Goal: Task Accomplishment & Management: Complete application form

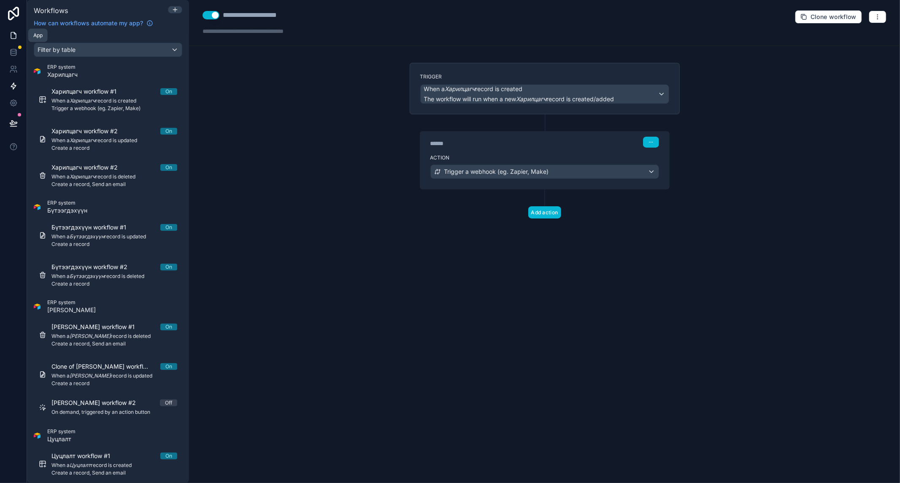
click at [14, 33] on icon at bounding box center [13, 35] width 5 height 6
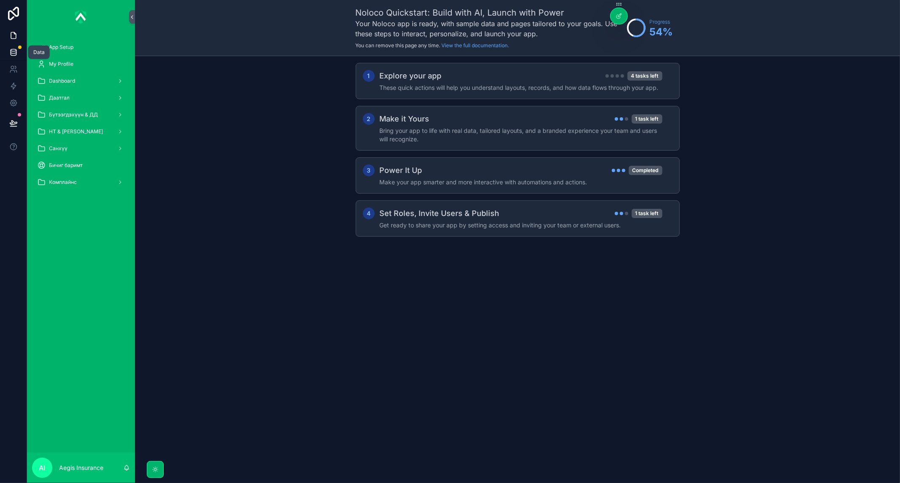
click at [11, 53] on icon at bounding box center [13, 53] width 5 height 3
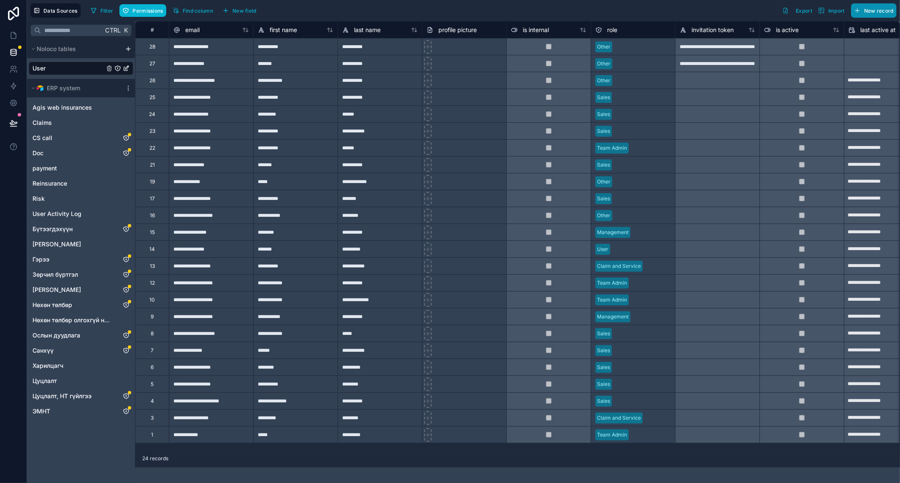
click at [887, 6] on button "New record" at bounding box center [874, 10] width 46 height 14
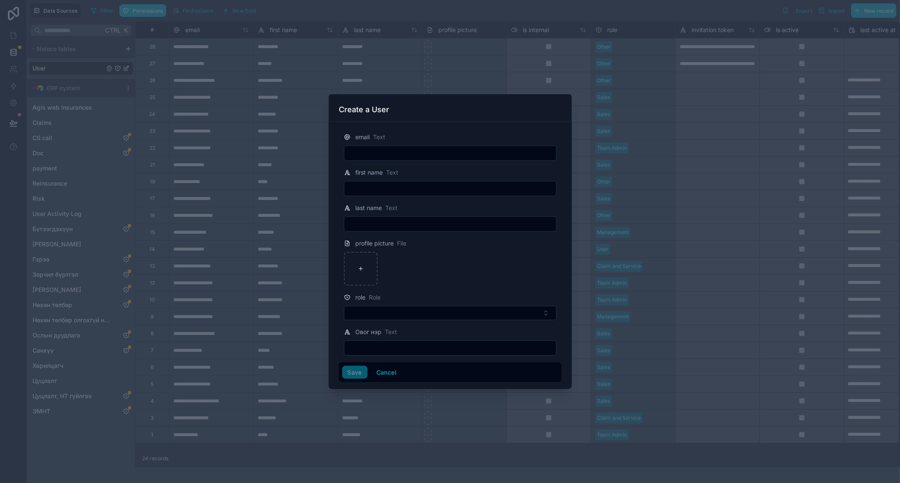
click at [493, 149] on input "text" at bounding box center [450, 153] width 212 height 12
type input "**********"
type input "******"
type input "*****"
click at [373, 315] on button "Select Button" at bounding box center [450, 313] width 213 height 14
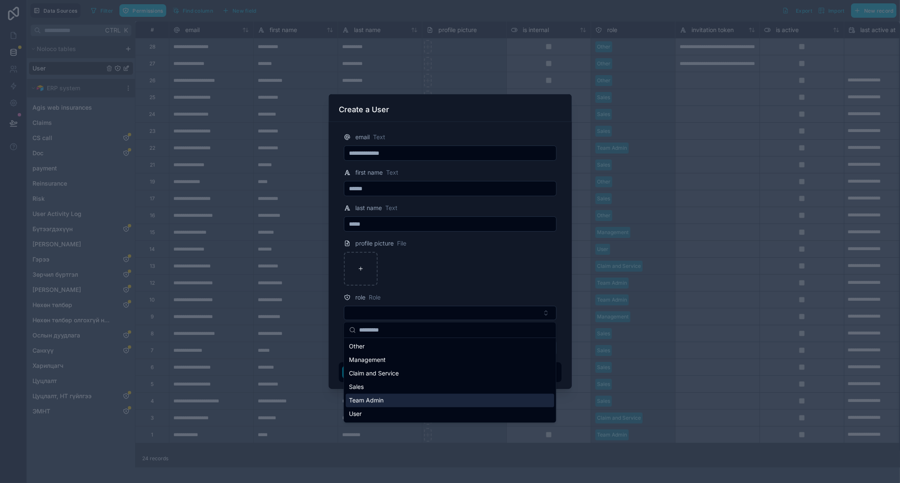
click at [403, 401] on div "Team Admin" at bounding box center [449, 399] width 208 height 13
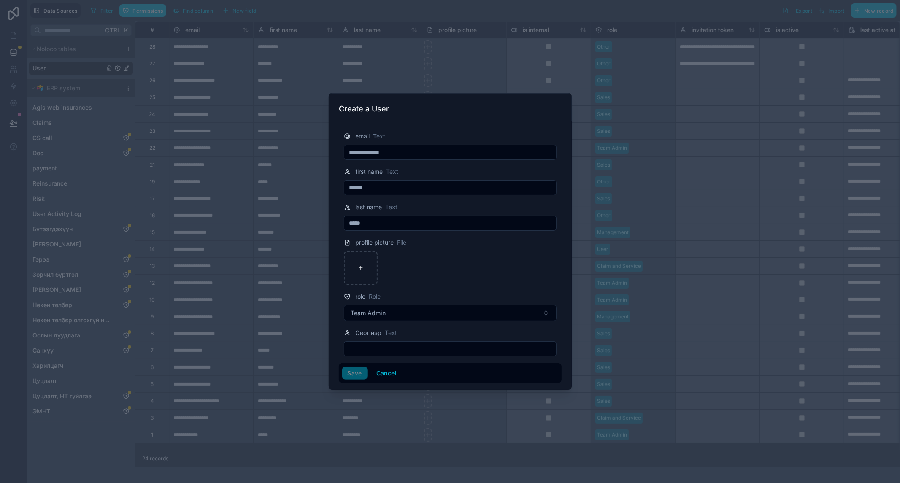
click at [418, 349] on input "text" at bounding box center [450, 349] width 212 height 12
type input "*********"
click at [360, 370] on button "Save" at bounding box center [354, 372] width 25 height 13
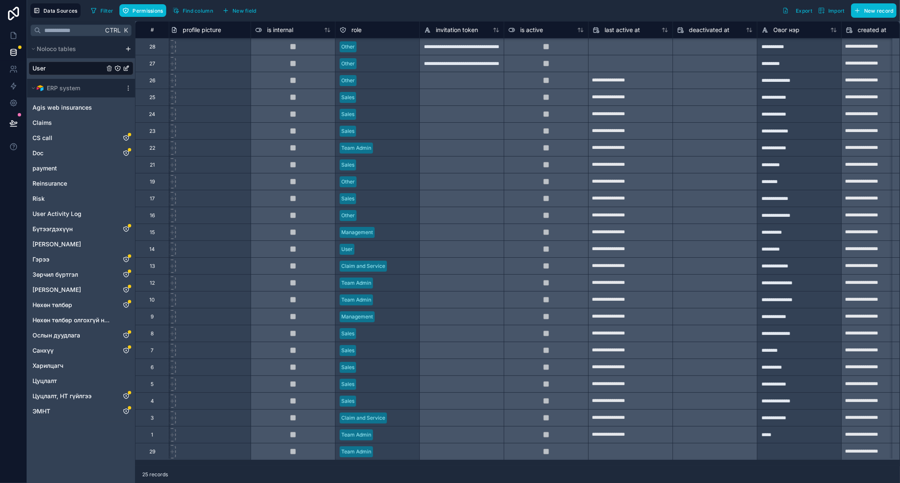
scroll to position [1, 0]
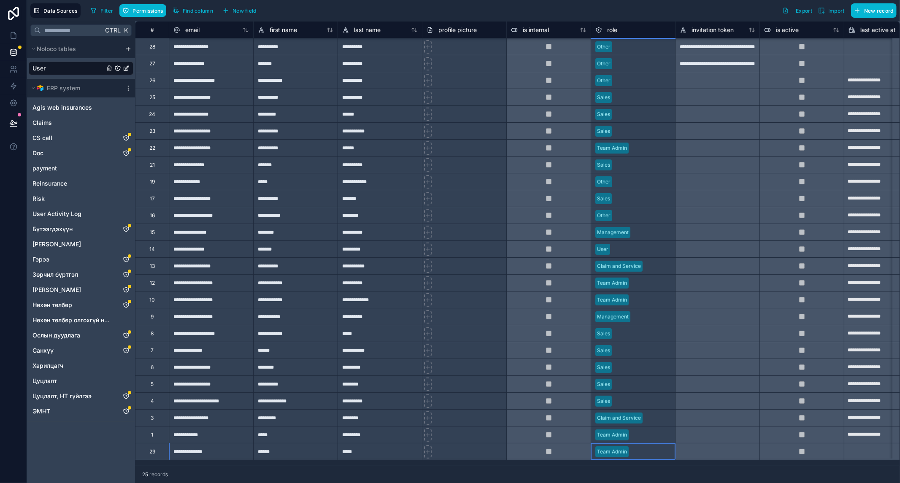
click at [630, 448] on div "Team Admin" at bounding box center [633, 451] width 84 height 13
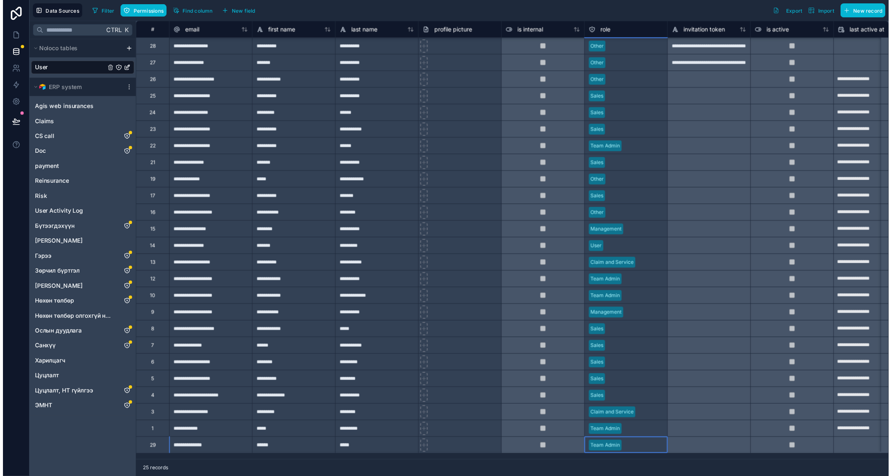
scroll to position [87, 0]
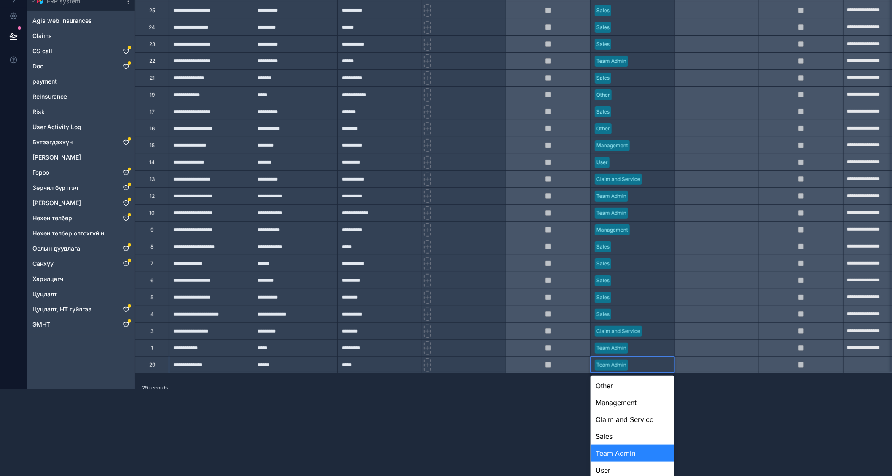
click at [630, 389] on body "**********" at bounding box center [446, 151] width 892 height 476
click at [633, 399] on div "Management" at bounding box center [633, 402] width 84 height 17
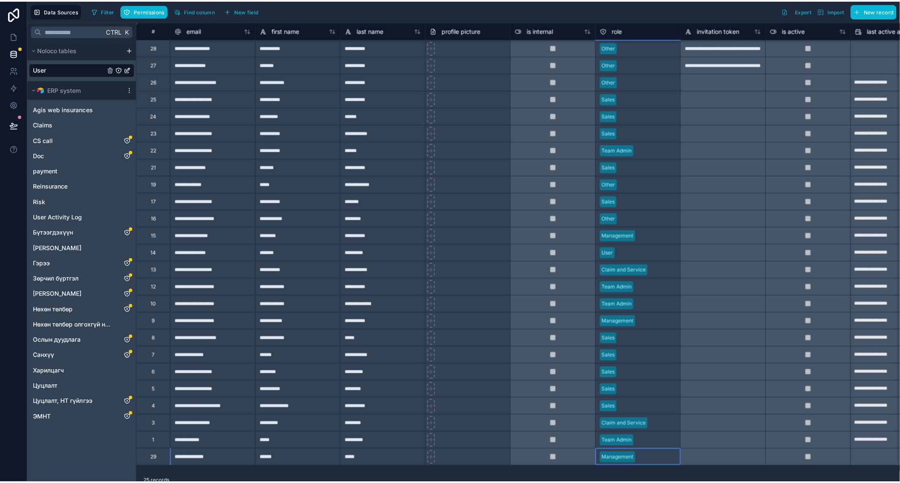
scroll to position [0, 0]
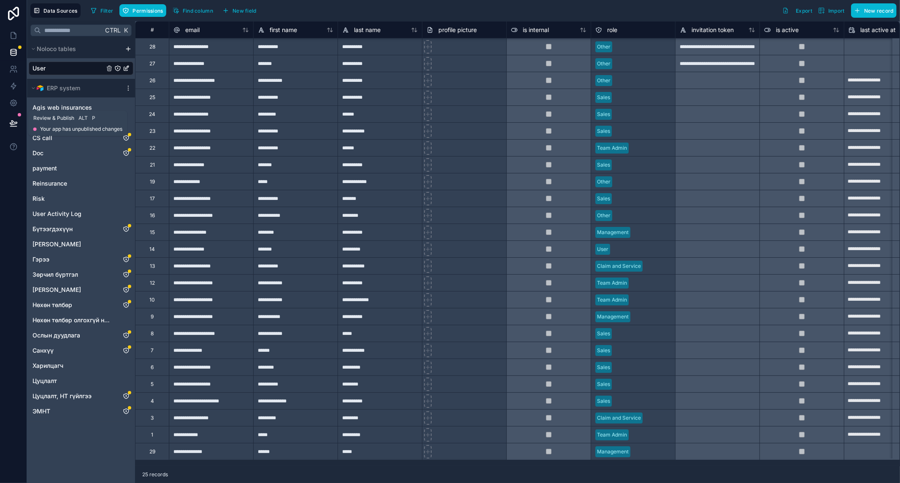
click at [10, 127] on button at bounding box center [13, 123] width 19 height 24
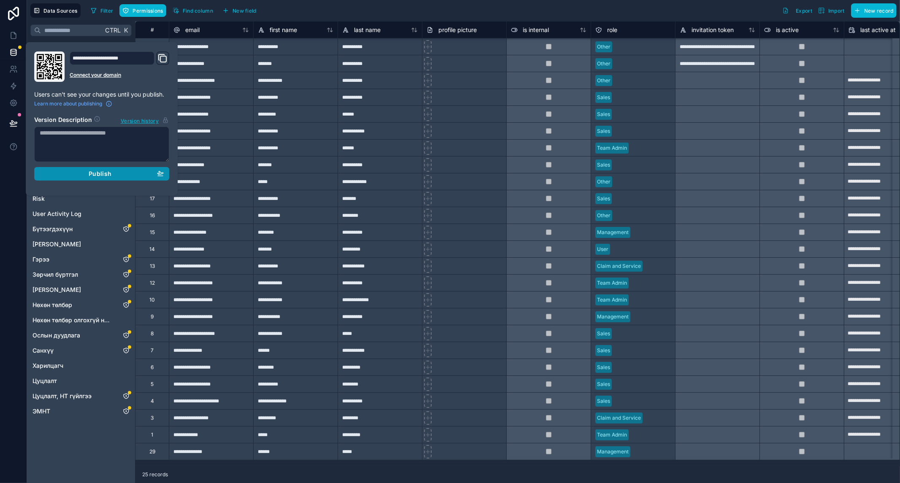
click at [94, 173] on span "Publish" at bounding box center [100, 174] width 23 height 8
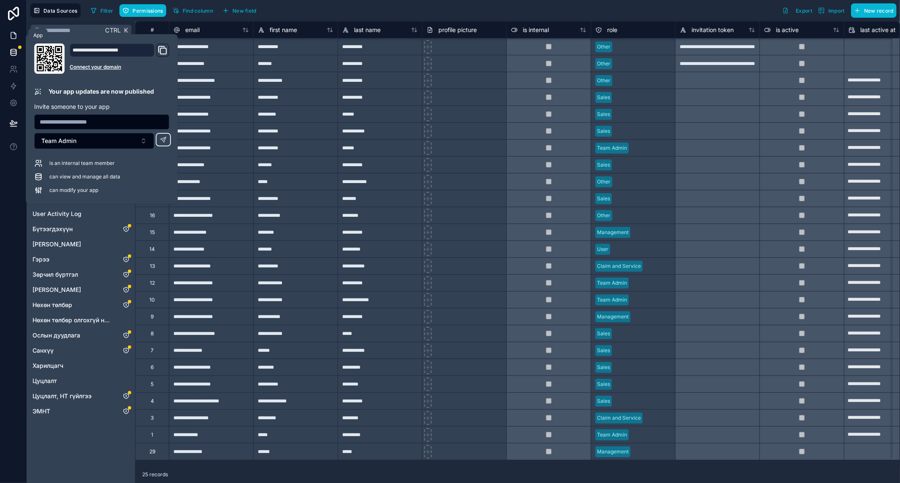
click at [8, 30] on link at bounding box center [13, 35] width 27 height 17
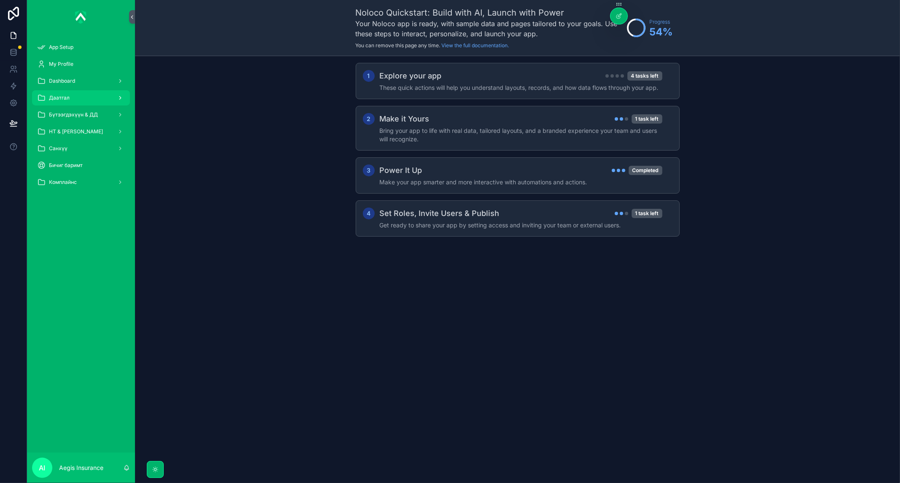
click at [75, 96] on div "Даатгал" at bounding box center [81, 97] width 88 height 13
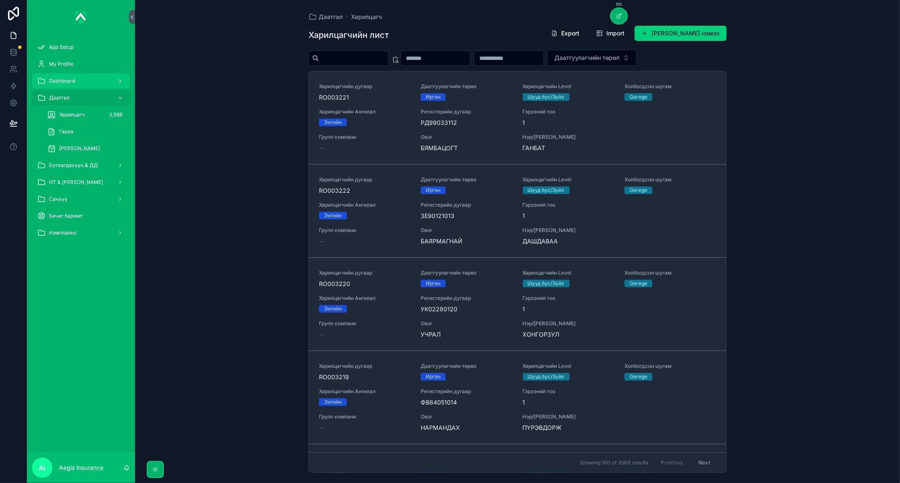
click at [62, 86] on div "Dashboard" at bounding box center [81, 80] width 88 height 13
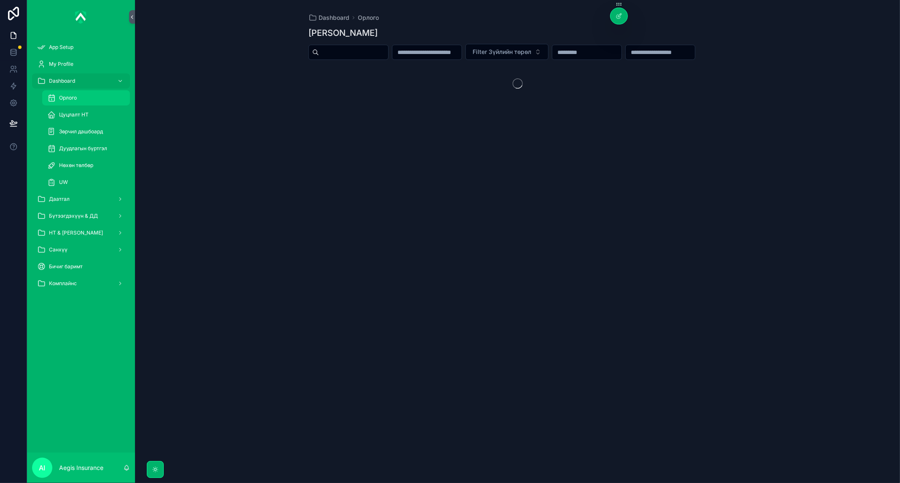
click at [70, 102] on div "Орлого" at bounding box center [86, 97] width 78 height 13
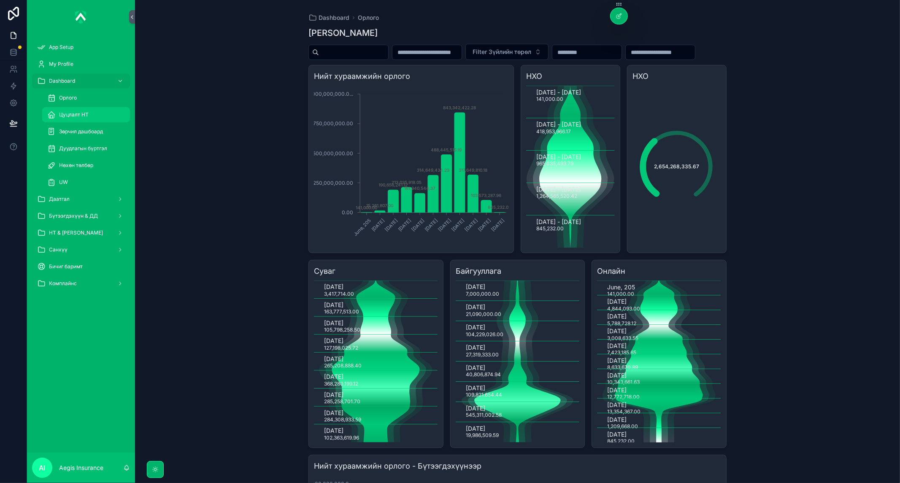
click at [84, 115] on span "Цуцлалт НТ" at bounding box center [74, 114] width 30 height 7
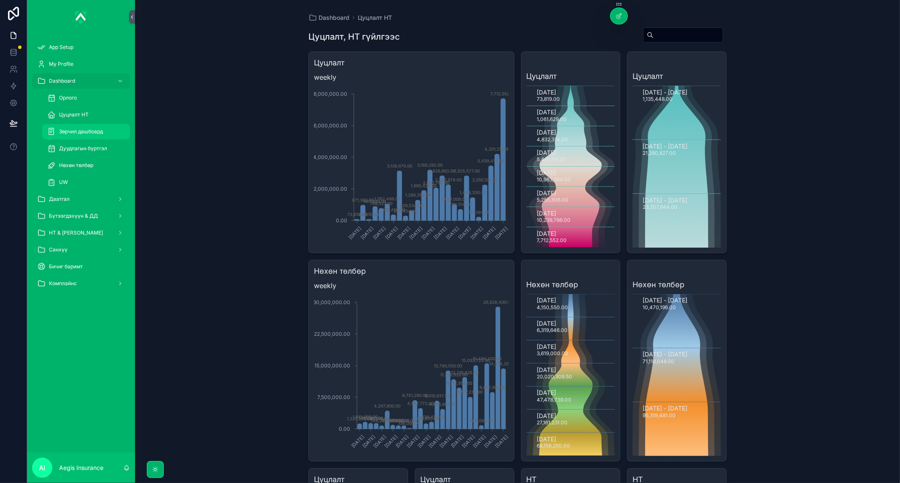
click at [84, 127] on div "Зөрчил дашбоард" at bounding box center [86, 131] width 78 height 13
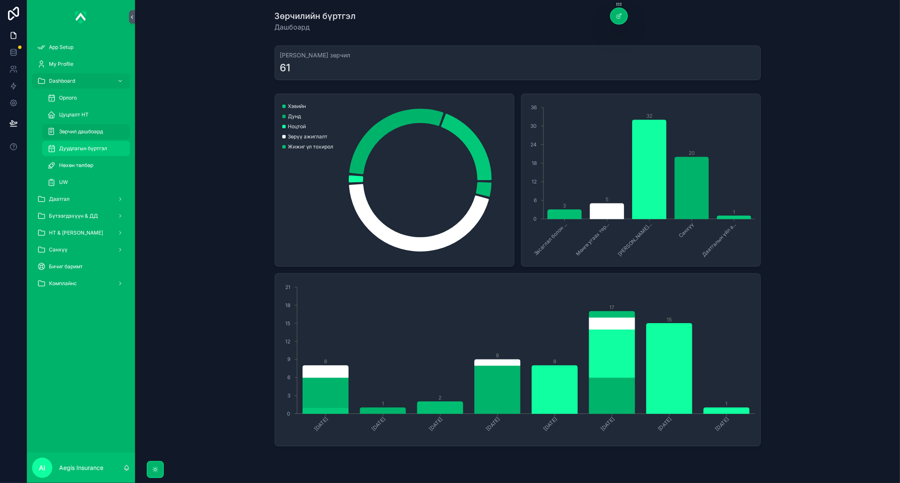
click at [87, 149] on span "Дуудлагын бүртгэл" at bounding box center [83, 148] width 48 height 7
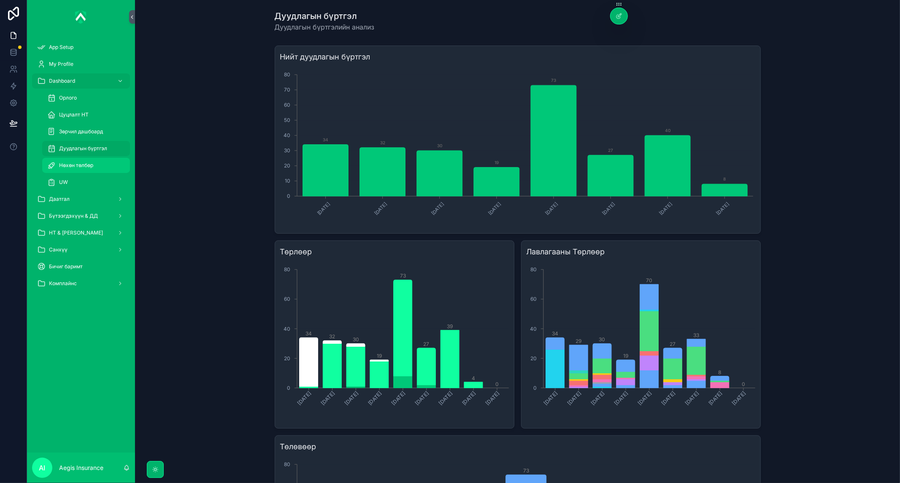
click at [94, 161] on div "Нөхөн төлбөр" at bounding box center [86, 165] width 78 height 13
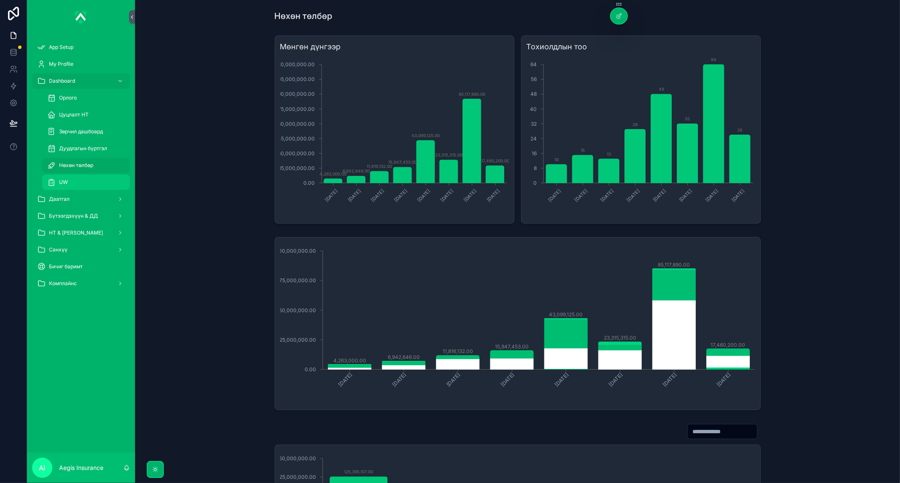
click at [69, 180] on div "UW" at bounding box center [86, 181] width 78 height 13
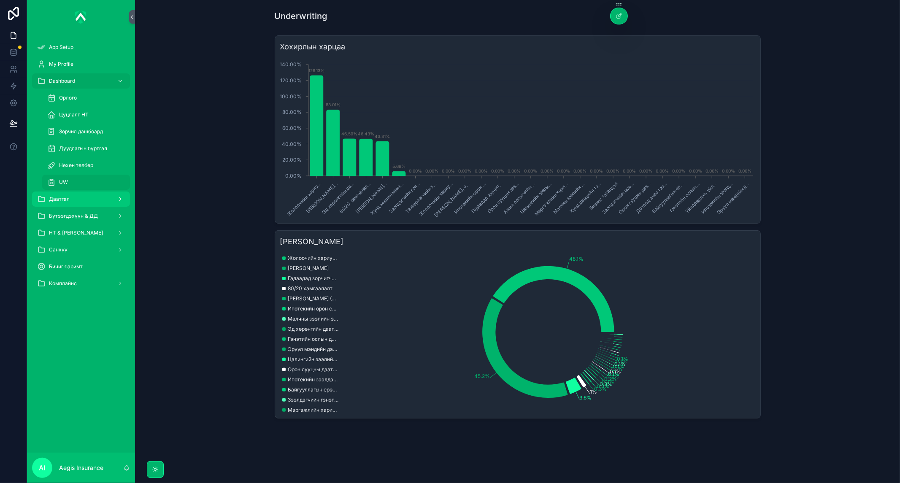
click at [110, 201] on div "Даатгал" at bounding box center [81, 198] width 88 height 13
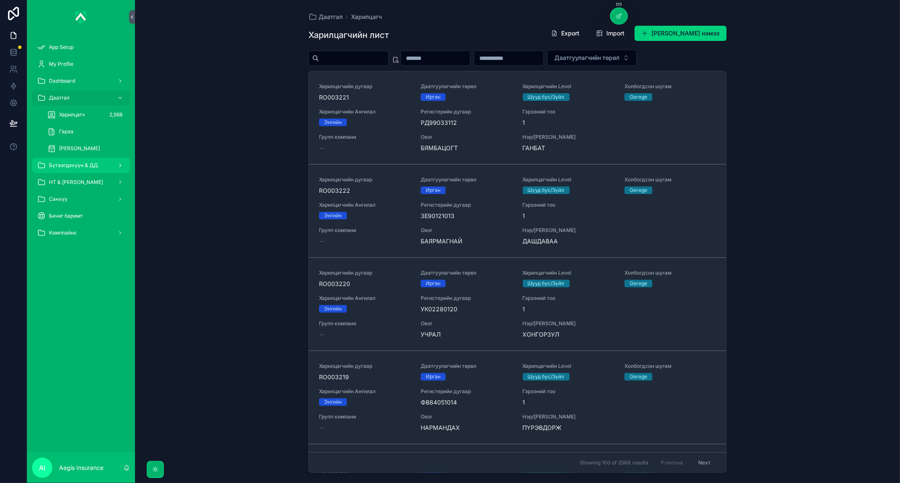
click at [87, 159] on div "Бүтээгдэхүүн & ДД" at bounding box center [81, 165] width 88 height 13
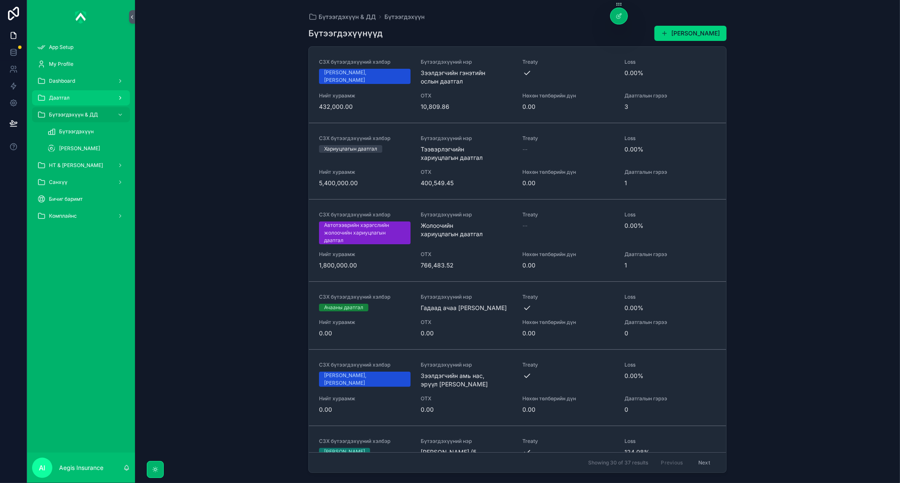
click at [79, 91] on div "Даатгал" at bounding box center [81, 97] width 88 height 13
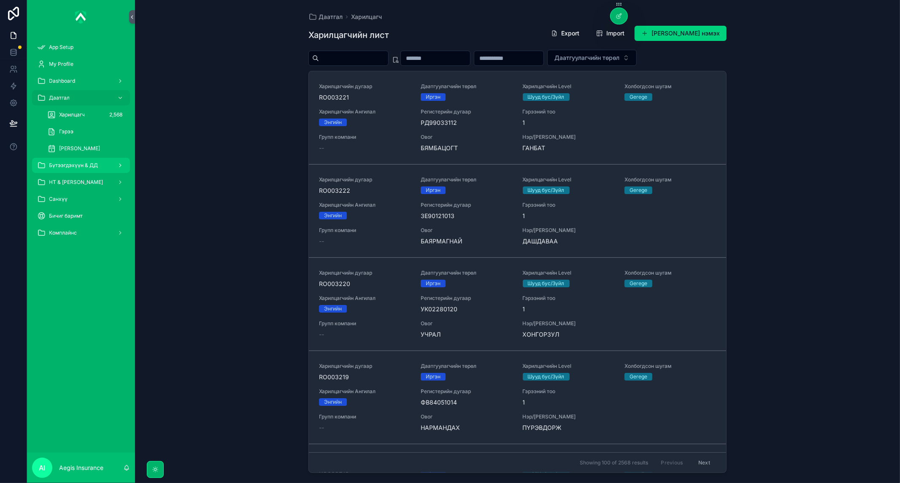
click at [85, 158] on link "Бүтээгдэхүүн & ДД" at bounding box center [81, 165] width 98 height 15
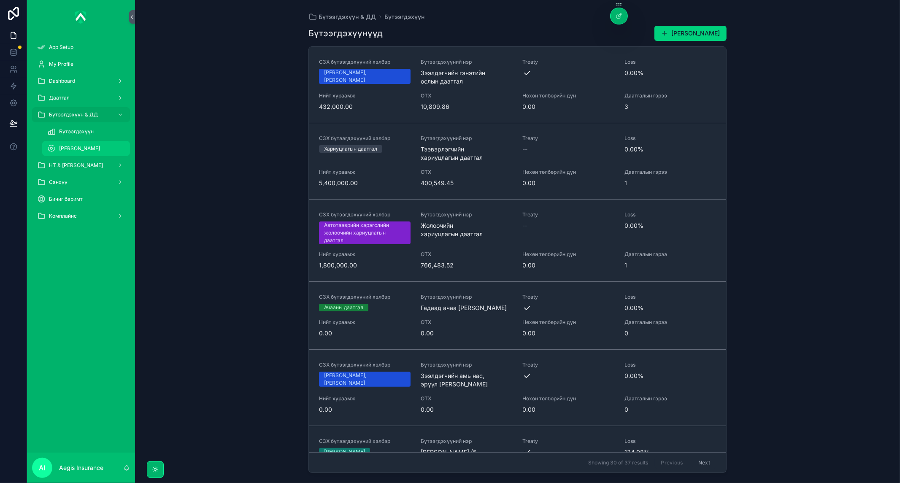
click at [82, 143] on div "[PERSON_NAME]" at bounding box center [86, 148] width 78 height 13
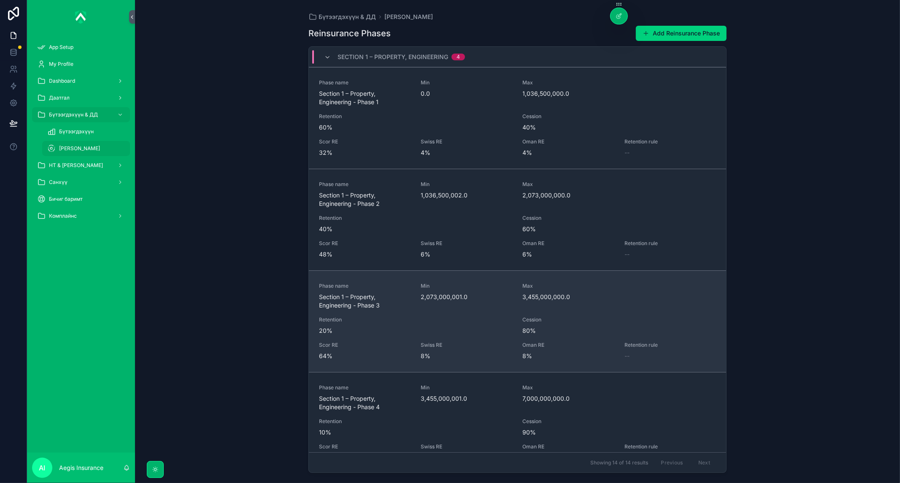
scroll to position [121, 0]
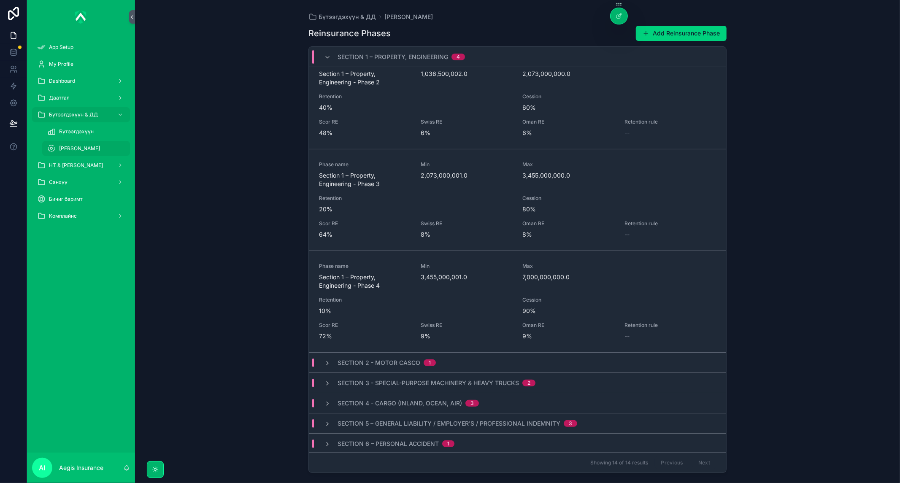
click at [322, 55] on div "Section 1 – Property, Engineering 4" at bounding box center [394, 56] width 161 height 13
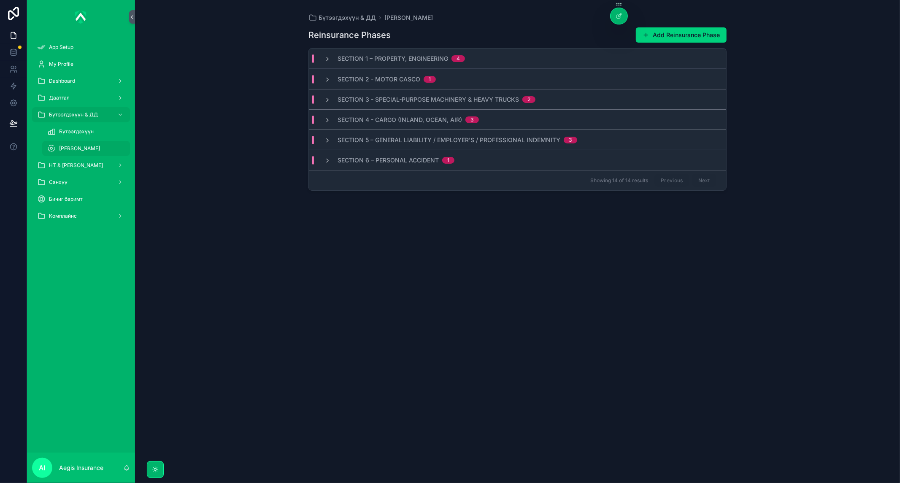
scroll to position [0, 0]
click at [99, 162] on div "НТ & [PERSON_NAME]" at bounding box center [81, 165] width 88 height 13
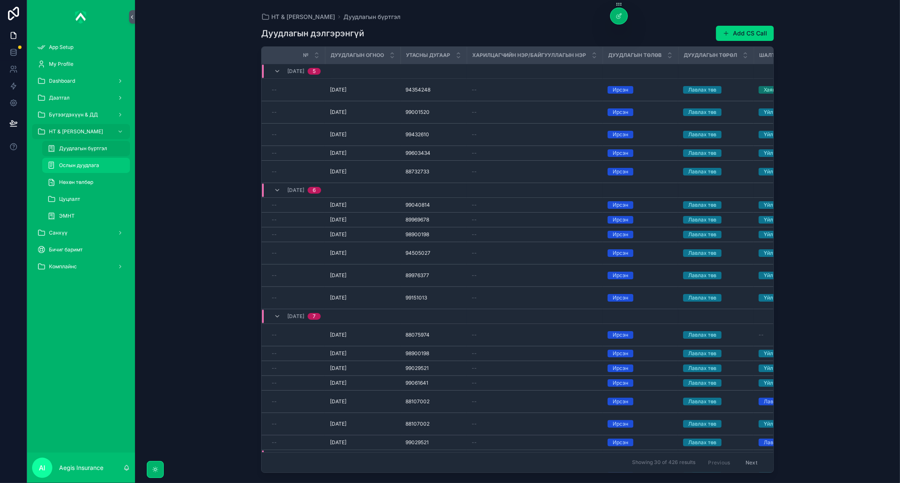
click at [86, 160] on div "Ослын дуудлага" at bounding box center [86, 165] width 78 height 13
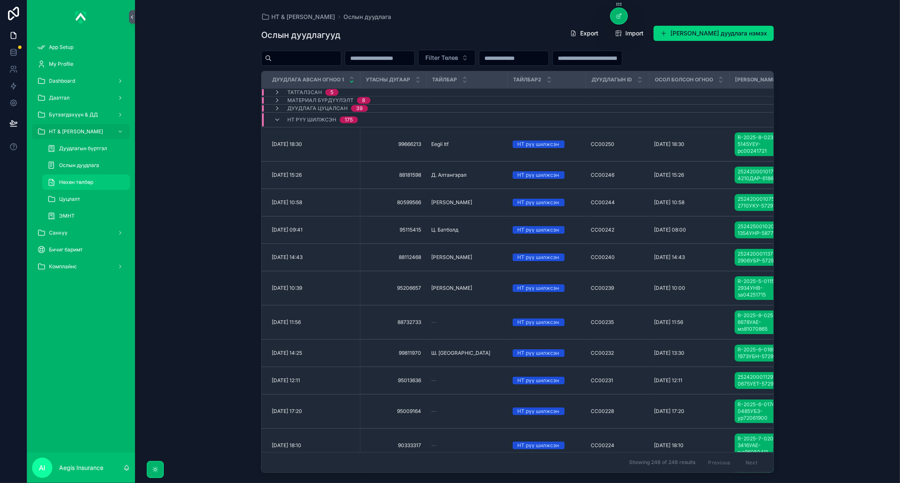
click at [94, 186] on div "Нөхөн төлбөр" at bounding box center [86, 181] width 78 height 13
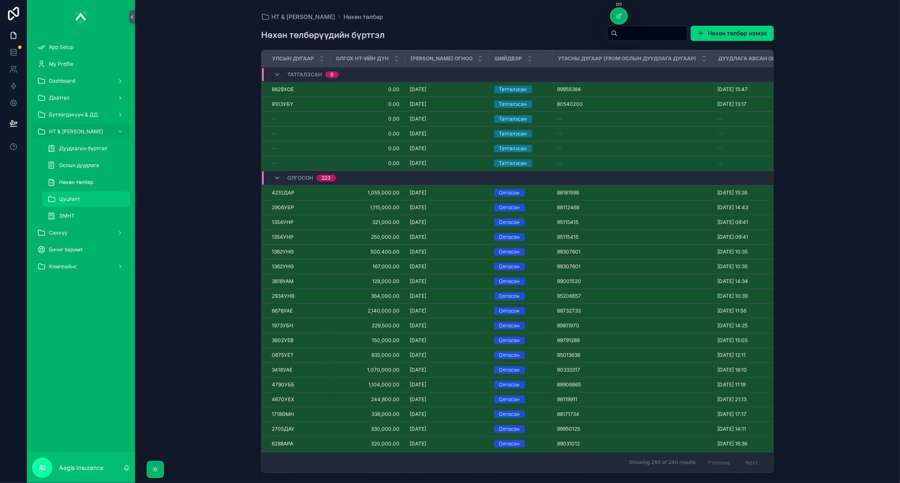
click at [84, 192] on div "Цуцлалт" at bounding box center [86, 198] width 78 height 13
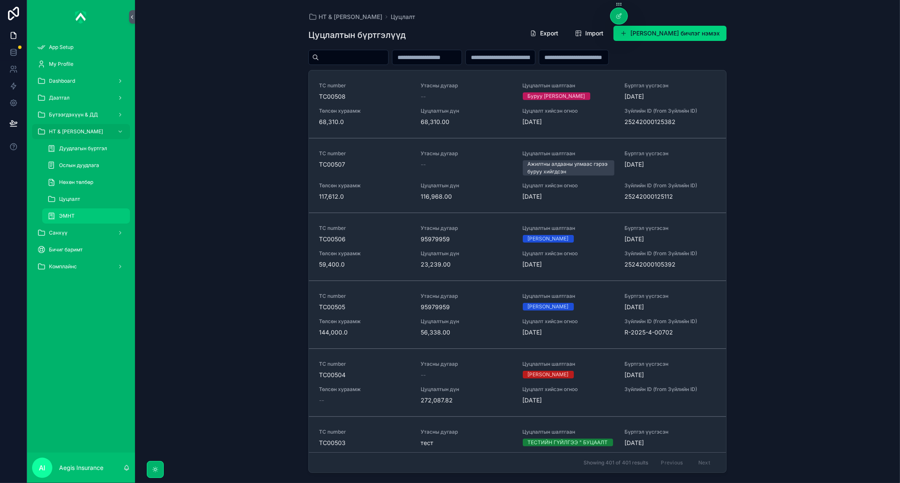
click at [90, 214] on div "ЭМНТ" at bounding box center [86, 215] width 78 height 13
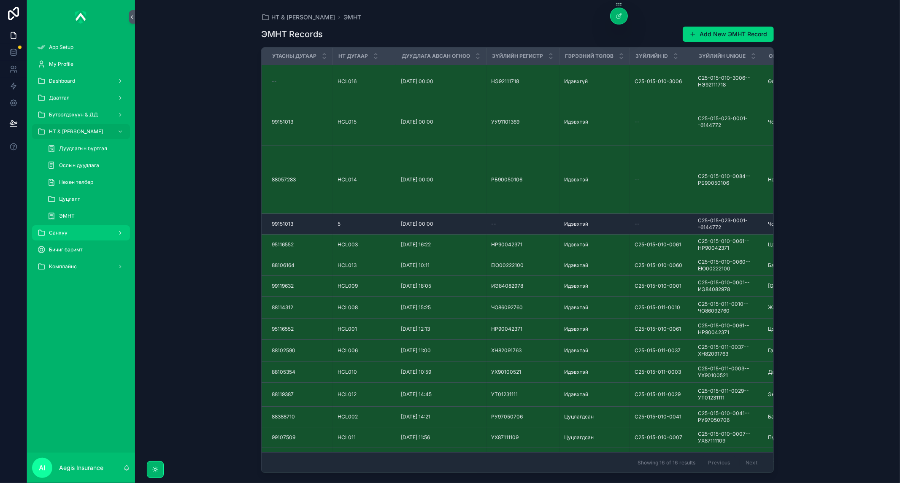
click at [89, 232] on div "Санхүү" at bounding box center [81, 232] width 88 height 13
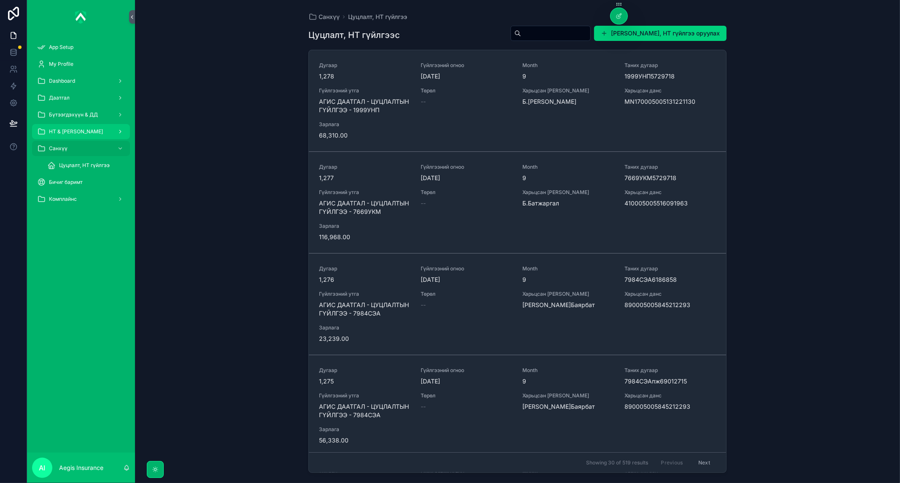
click at [88, 130] on div "НТ & [PERSON_NAME]" at bounding box center [81, 131] width 88 height 13
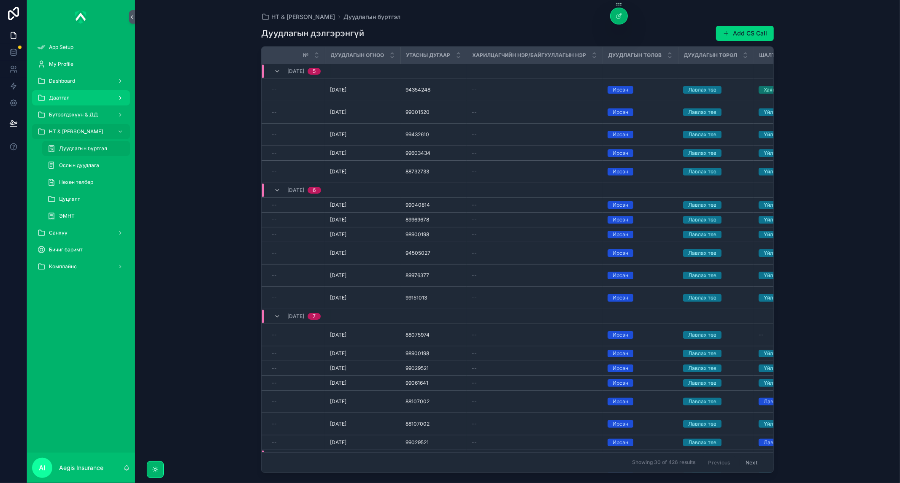
click at [83, 101] on div "Даатгал" at bounding box center [81, 97] width 88 height 13
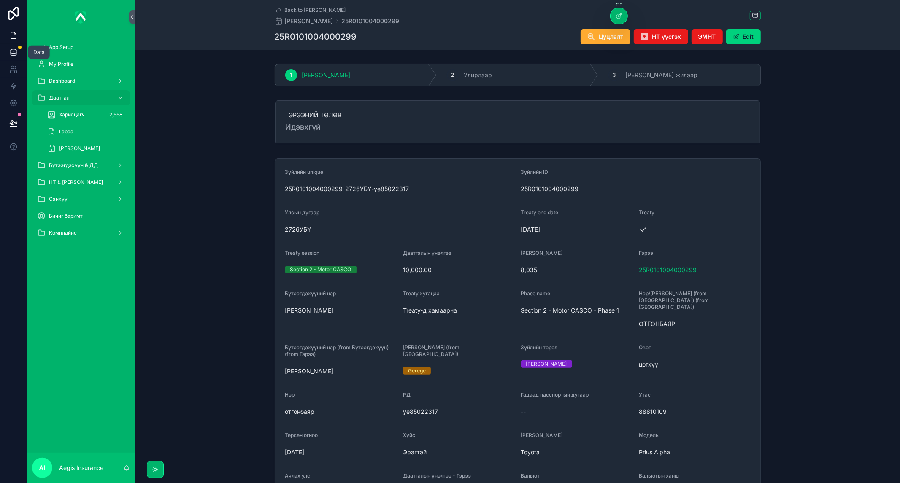
click at [16, 45] on link at bounding box center [13, 52] width 27 height 17
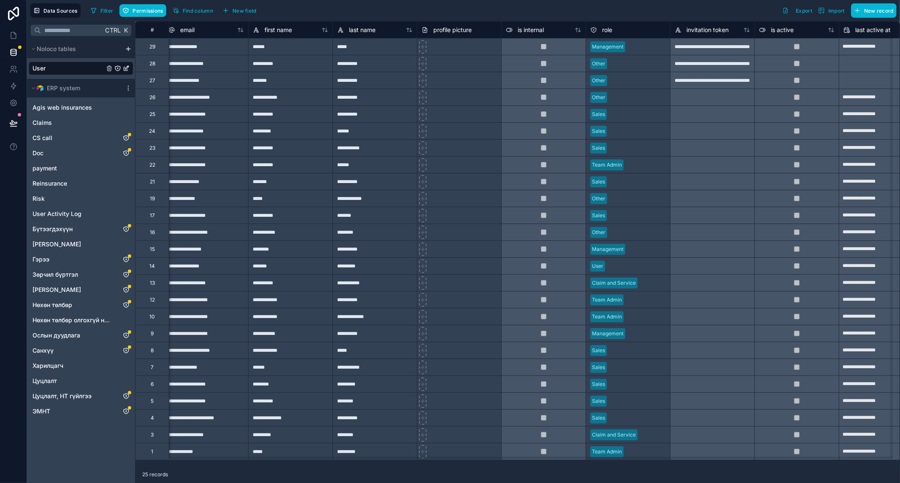
scroll to position [0, 1]
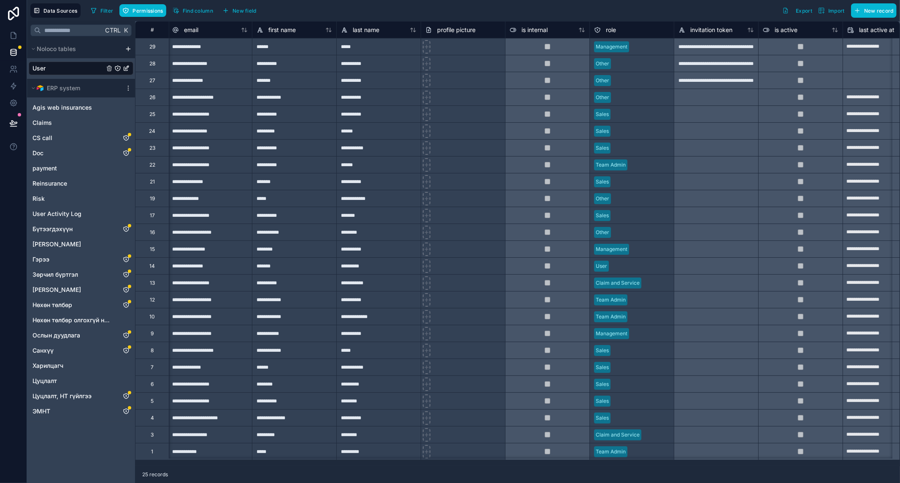
click at [646, 49] on div at bounding box center [650, 47] width 37 height 8
click at [592, 50] on div at bounding box center [590, 54] width 1 height 8
click at [658, 13] on div "Filter Permissions Find column New field Export Import New record" at bounding box center [491, 10] width 809 height 14
click at [9, 34] on icon at bounding box center [13, 35] width 8 height 8
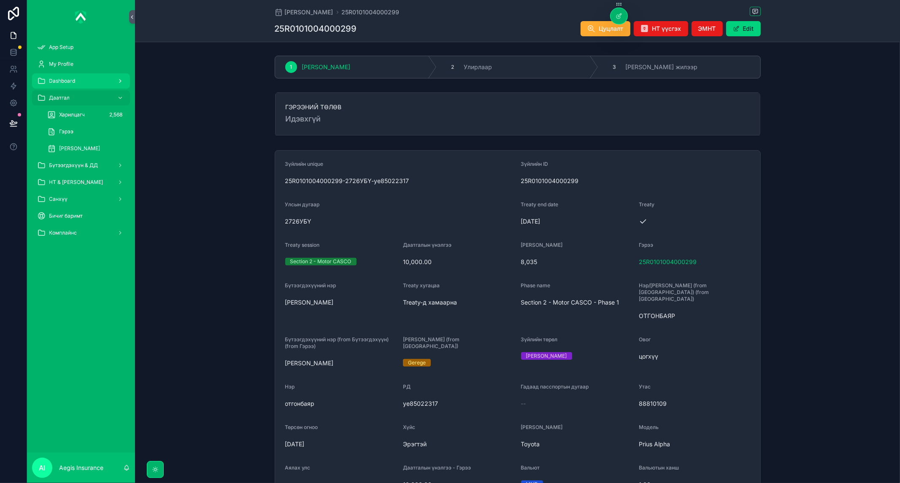
click at [70, 86] on div "Dashboard" at bounding box center [81, 80] width 88 height 13
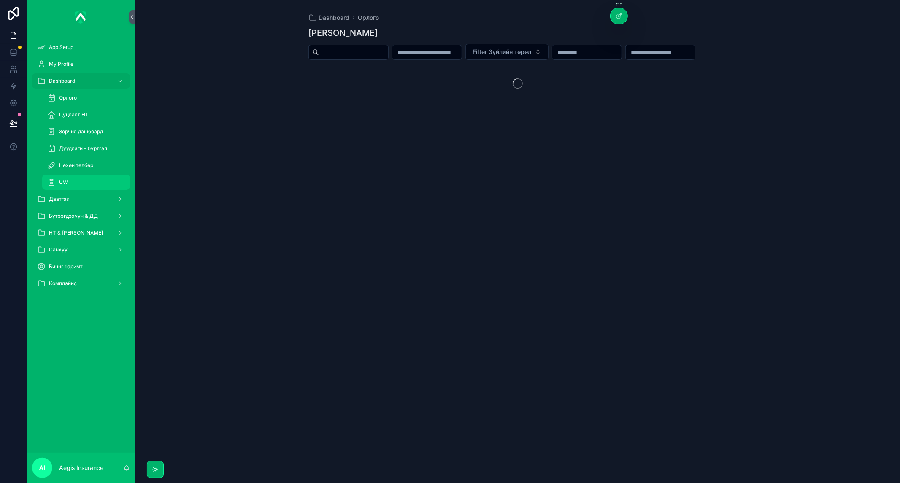
click at [70, 181] on div "UW" at bounding box center [86, 181] width 78 height 13
